Goal: Find specific page/section: Find specific page/section

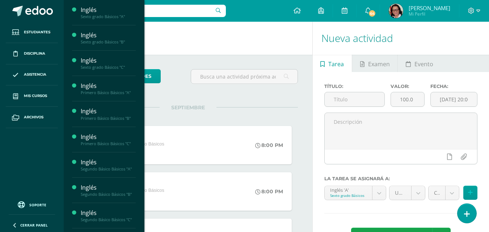
click at [115, 144] on div "Primero Básico Básicos "C"" at bounding box center [108, 143] width 55 height 5
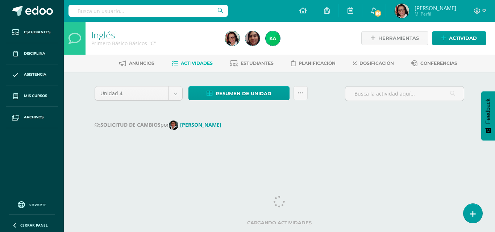
click at [254, 64] on span "Estudiantes" at bounding box center [257, 63] width 33 height 5
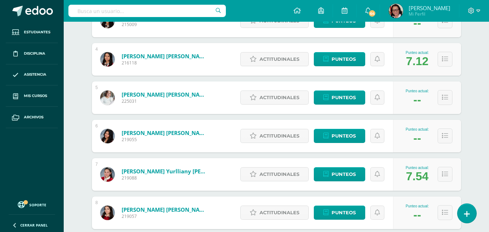
scroll to position [217, 0]
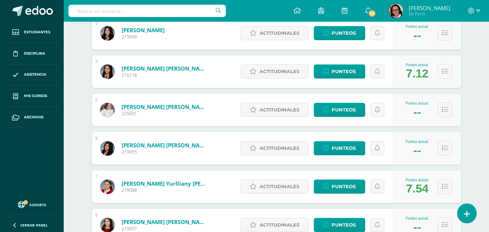
click at [196, 107] on link "[PERSON_NAME] [PERSON_NAME]" at bounding box center [165, 106] width 87 height 7
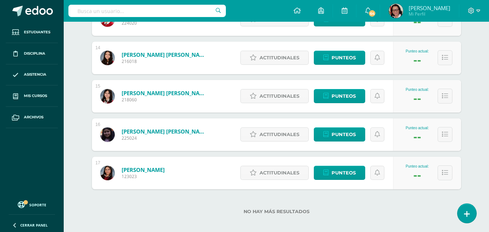
scroll to position [621, 0]
